Goal: Information Seeking & Learning: Learn about a topic

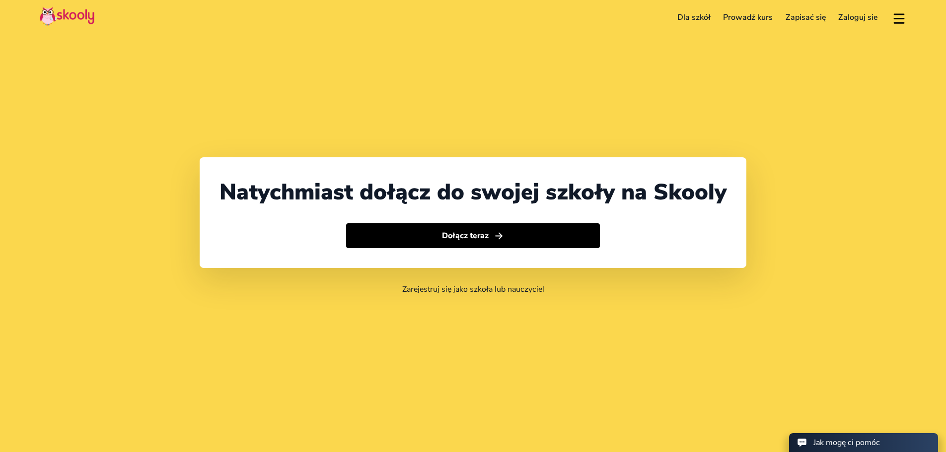
select select "48"
select select "[GEOGRAPHIC_DATA]"
select select "Europe/[GEOGRAPHIC_DATA]"
click at [895, 15] on button at bounding box center [899, 17] width 14 height 16
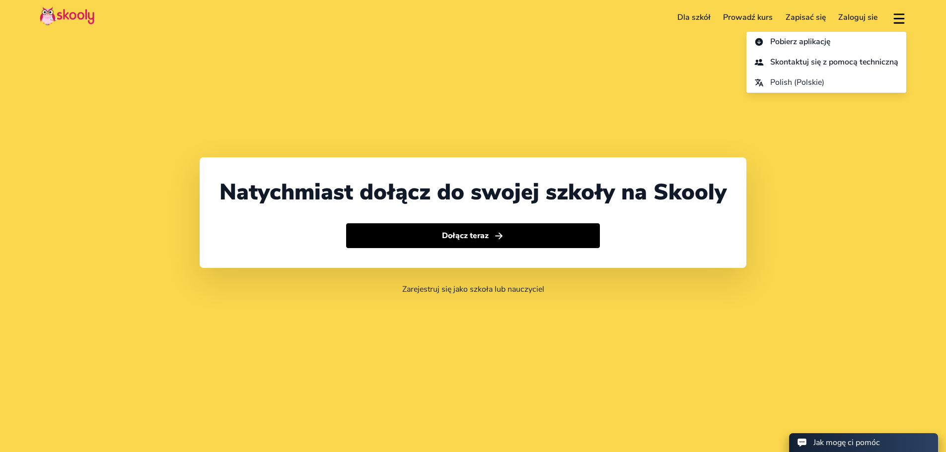
click at [674, 75] on div "Natychmiast dołącz do swojej szkoły na Skooly Dołącz teraz Zarejestruj się jako…" at bounding box center [473, 226] width 946 height 452
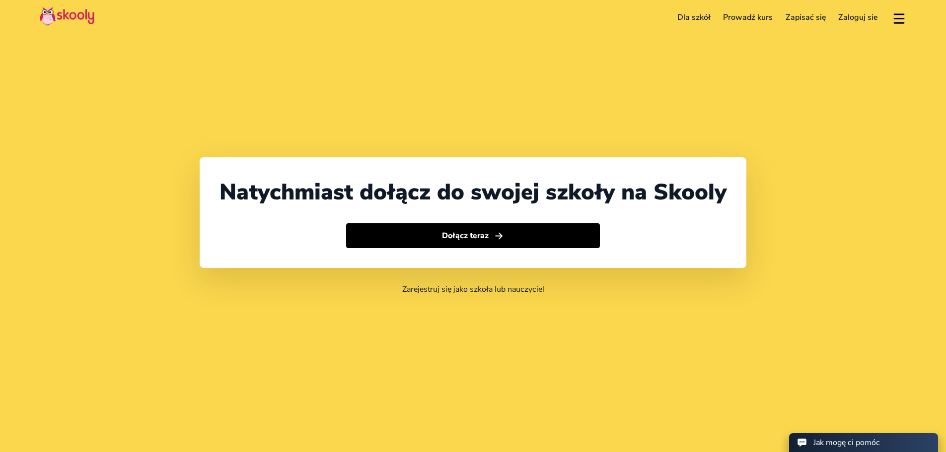
click at [698, 15] on link "Dla szkół" at bounding box center [694, 17] width 46 height 16
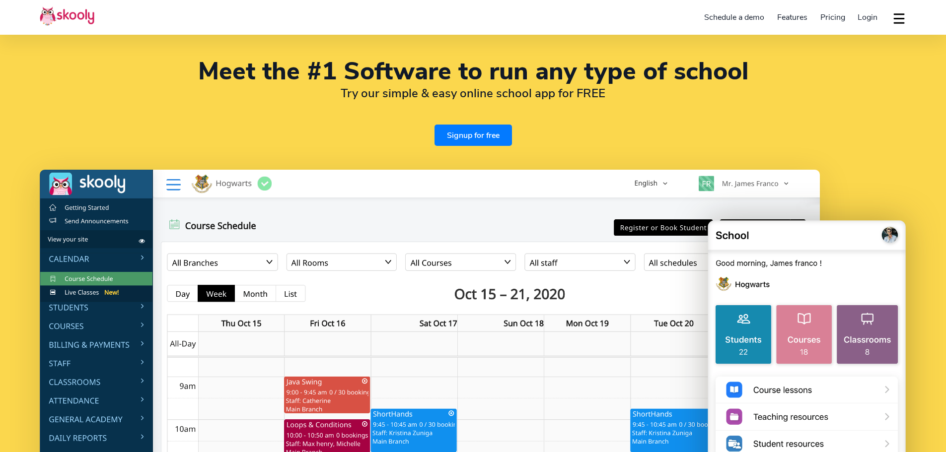
select select "en"
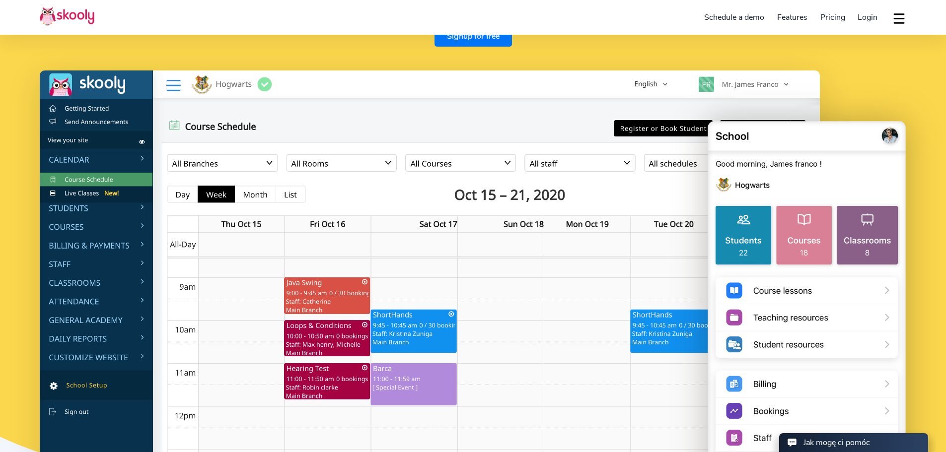
select select "48"
select select "[GEOGRAPHIC_DATA]"
select select "Europe/[GEOGRAPHIC_DATA]"
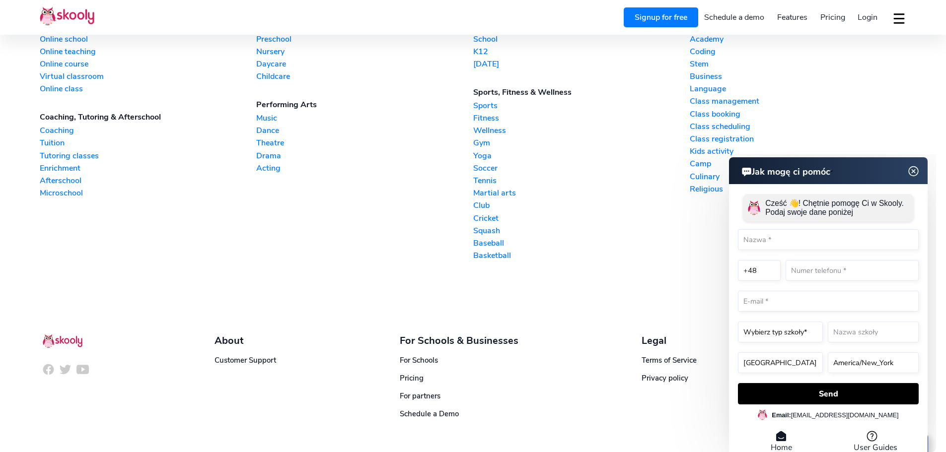
scroll to position [2482, 0]
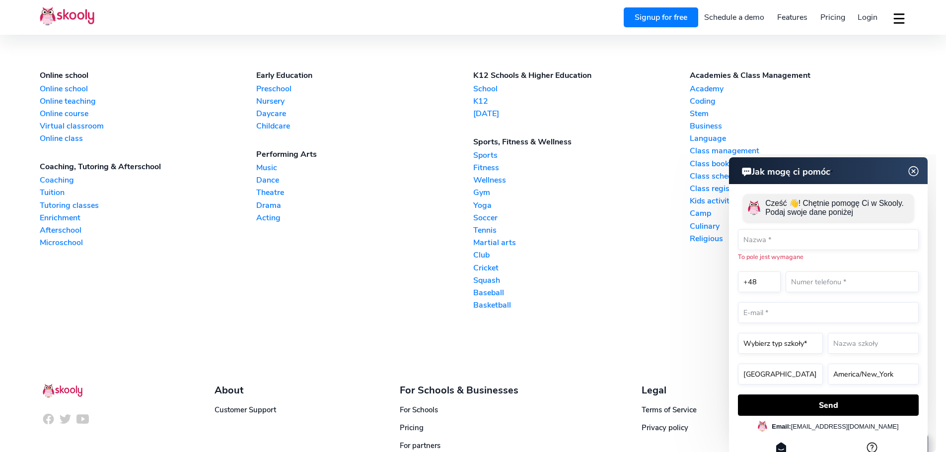
click at [915, 170] on img at bounding box center [913, 171] width 19 height 12
